Goal: Navigation & Orientation: Understand site structure

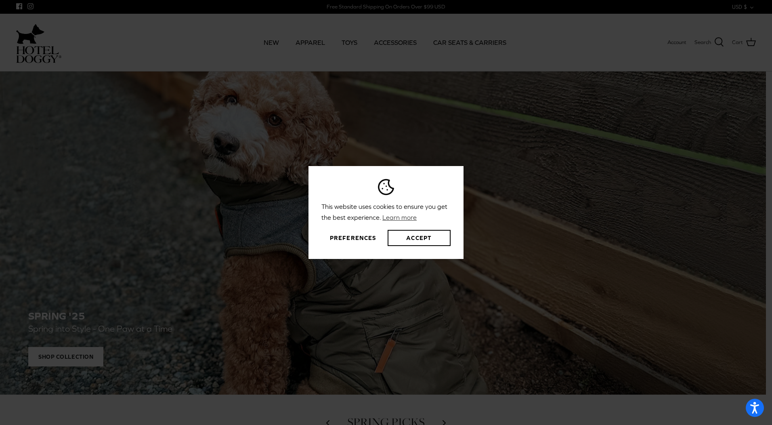
click at [355, 234] on button "Preferences" at bounding box center [353, 238] width 63 height 16
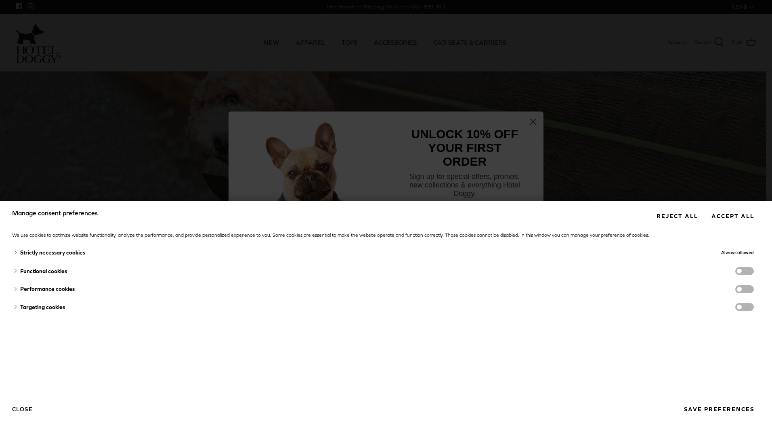
click at [695, 412] on button "Save preferences" at bounding box center [719, 409] width 82 height 15
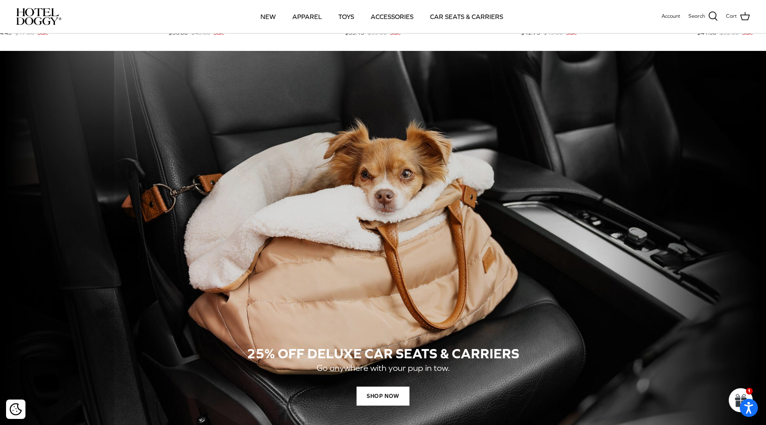
scroll to position [566, 0]
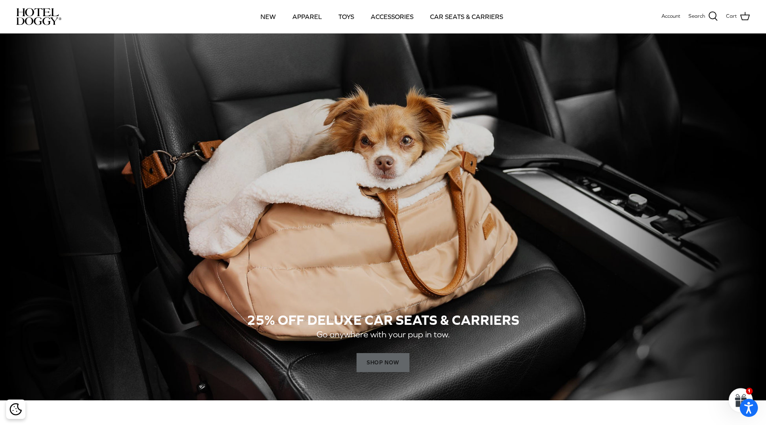
click at [384, 362] on span "SHOP NOW" at bounding box center [383, 362] width 53 height 19
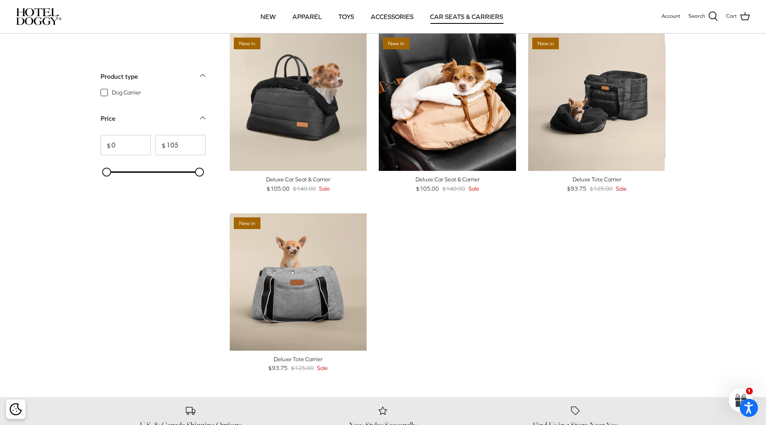
scroll to position [40, 0]
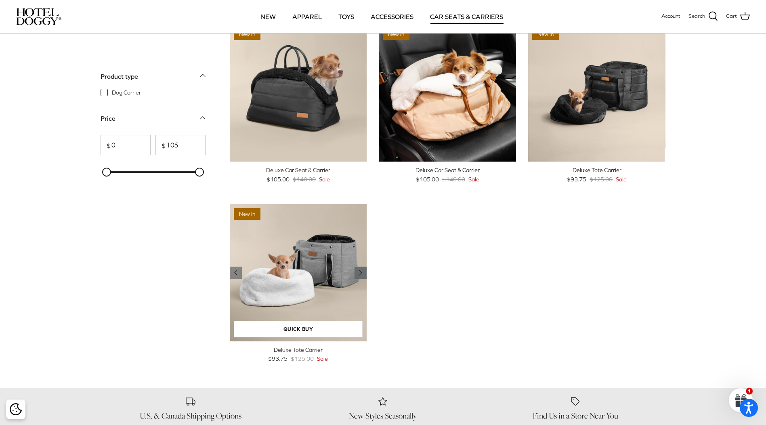
click at [359, 271] on icon "Right" at bounding box center [361, 273] width 10 height 10
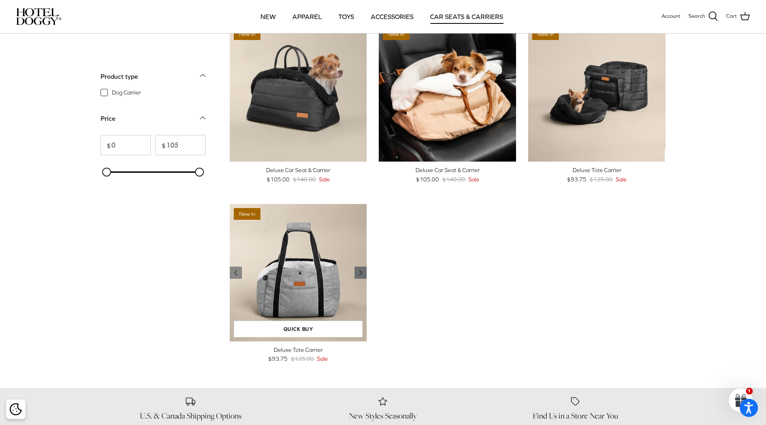
click at [359, 271] on icon "Right" at bounding box center [361, 273] width 10 height 10
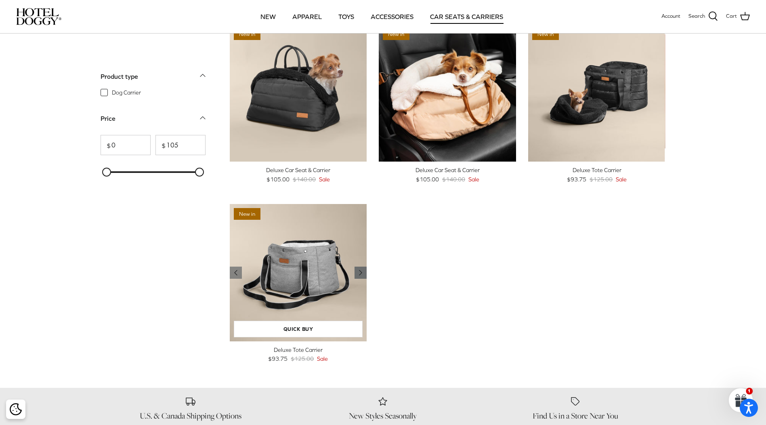
click at [359, 271] on icon "Right" at bounding box center [361, 273] width 10 height 10
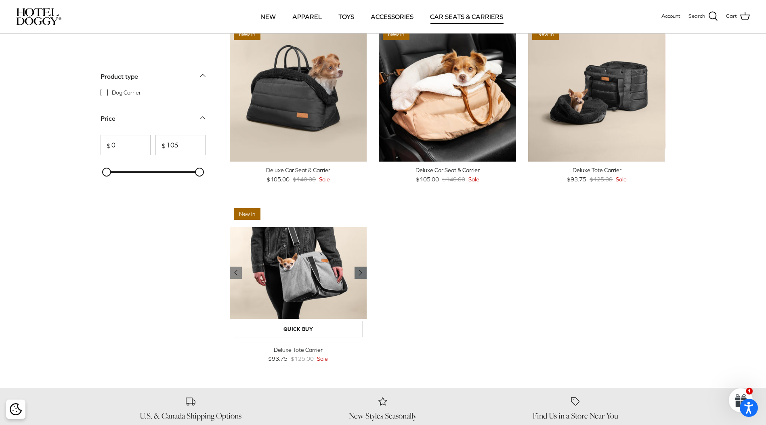
click at [359, 271] on icon "Right" at bounding box center [361, 273] width 10 height 10
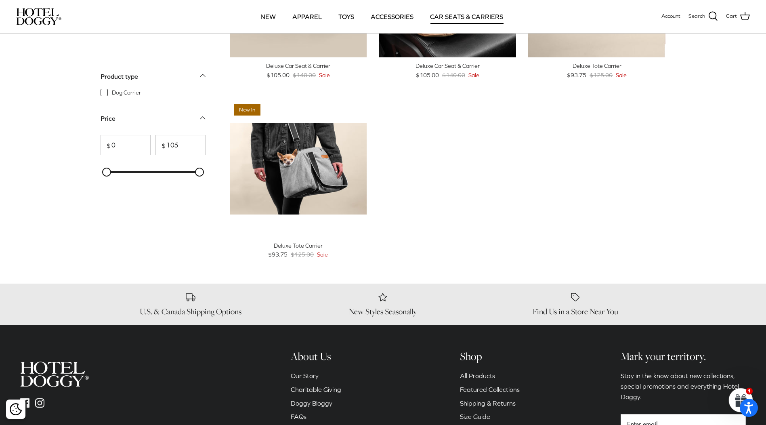
scroll to position [162, 0]
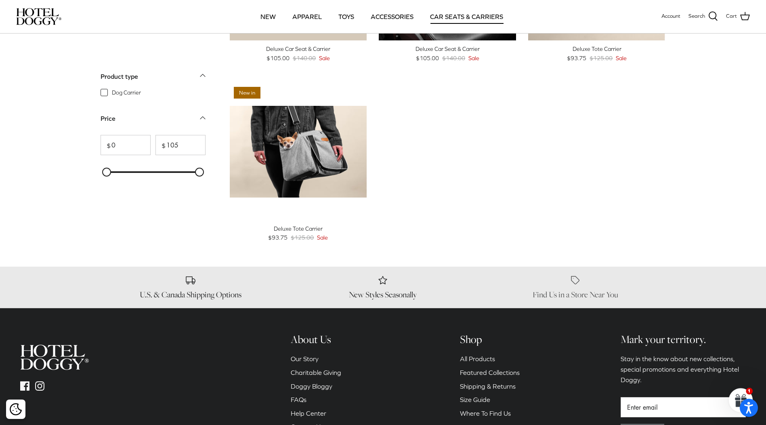
click at [570, 298] on h6 "Find Us in a Store Near You" at bounding box center [576, 295] width 181 height 10
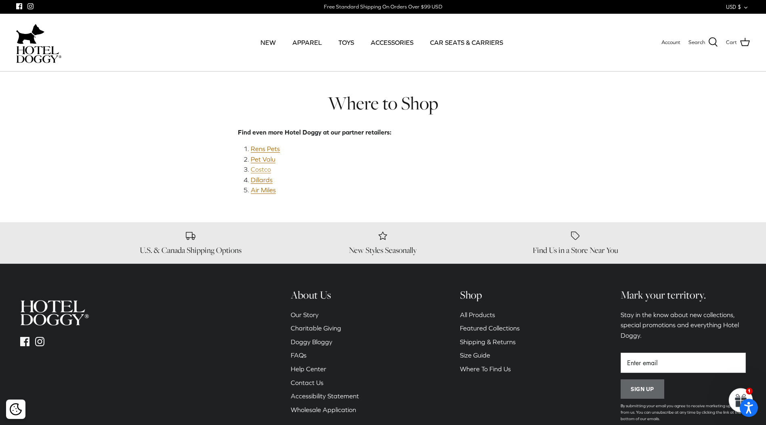
click at [267, 170] on link "Costco" at bounding box center [261, 170] width 20 height 8
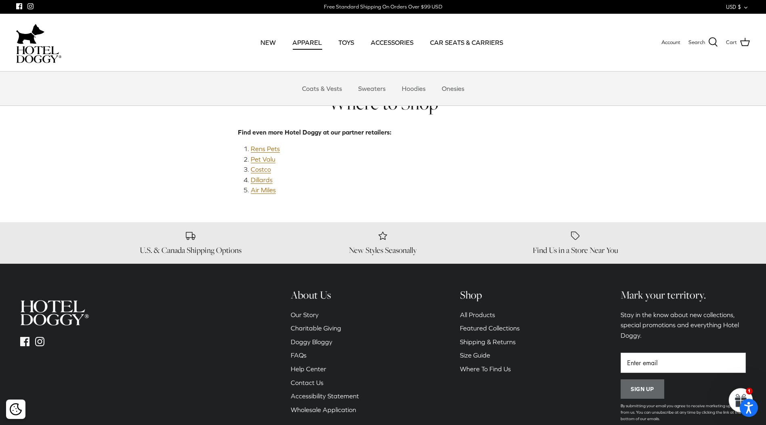
click at [313, 43] on link "APPAREL" at bounding box center [307, 42] width 44 height 27
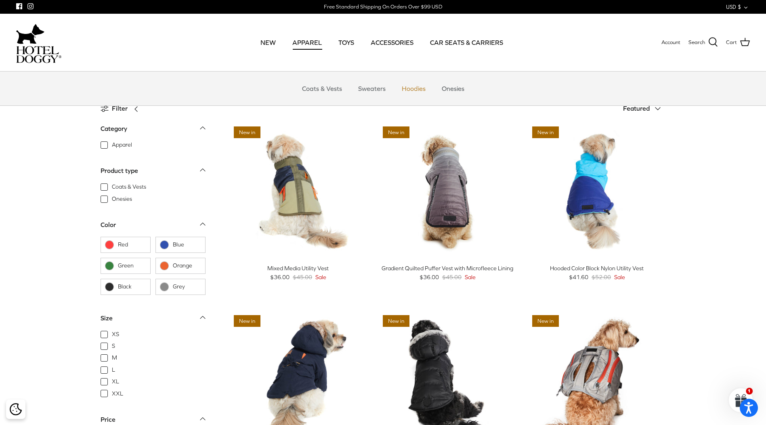
click at [412, 87] on link "Hoodies" at bounding box center [414, 88] width 38 height 24
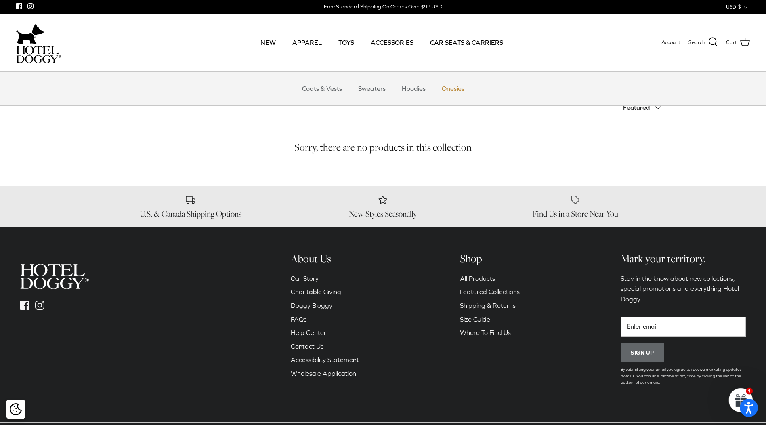
click at [449, 88] on link "Onesies" at bounding box center [453, 88] width 37 height 24
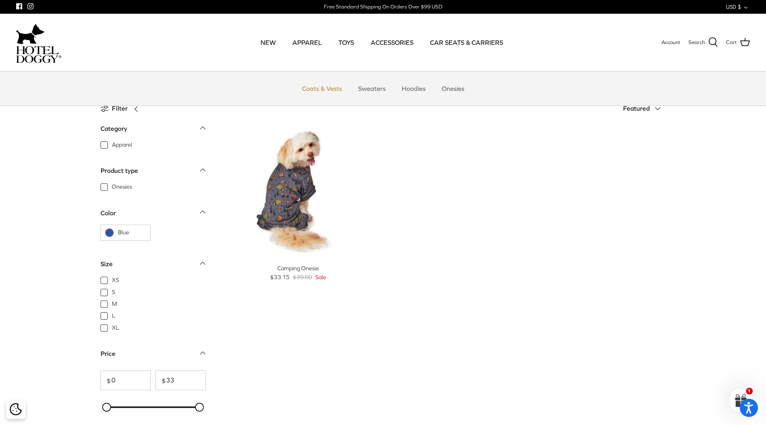
click at [335, 88] on link "Coats & Vests" at bounding box center [322, 88] width 55 height 24
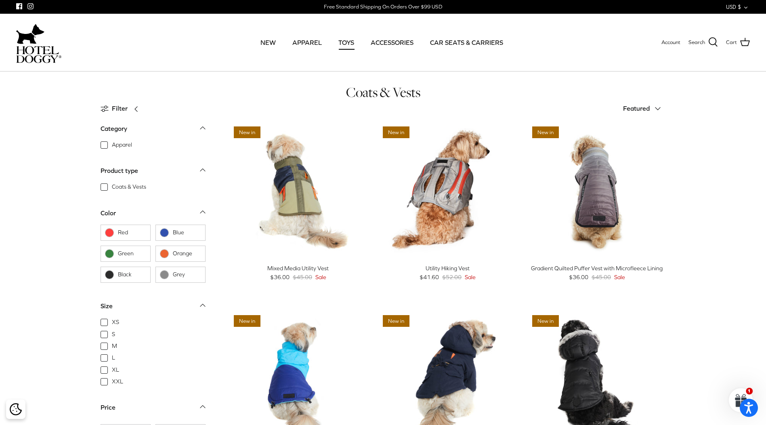
click at [351, 44] on link "TOYS" at bounding box center [346, 42] width 30 height 27
